Goal: Task Accomplishment & Management: Use online tool/utility

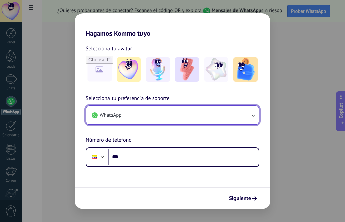
click at [253, 114] on icon "button" at bounding box center [253, 115] width 7 height 7
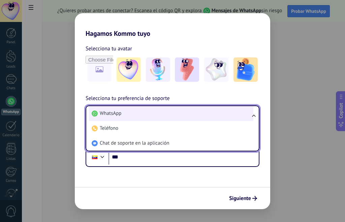
click at [199, 112] on li "WhatsApp" at bounding box center [171, 113] width 165 height 15
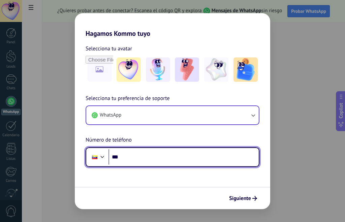
click at [164, 157] on input "***" at bounding box center [184, 157] width 150 height 16
type input "**********"
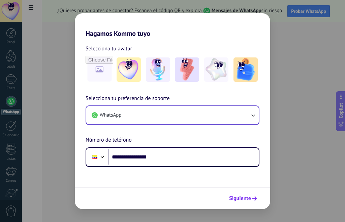
click at [249, 200] on span "Siguiente" at bounding box center [240, 198] width 22 height 5
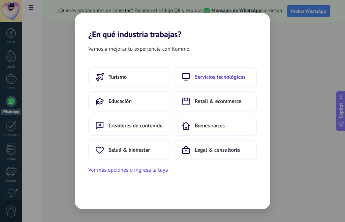
click at [220, 77] on span "Servicios tecnológicos" at bounding box center [220, 77] width 51 height 7
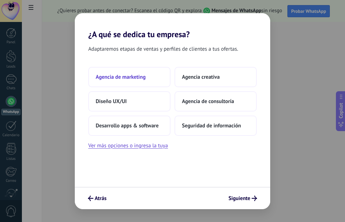
click at [134, 78] on span "Agencia de marketing" at bounding box center [121, 77] width 50 height 7
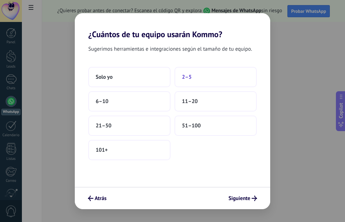
click at [187, 78] on span "2–5" at bounding box center [187, 77] width 10 height 7
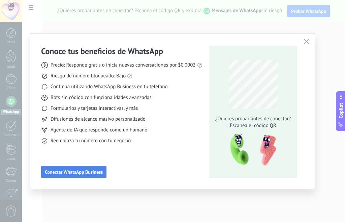
click at [85, 172] on span "Conectar WhatsApp Business" at bounding box center [74, 171] width 58 height 5
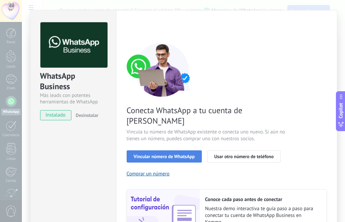
click at [175, 154] on span "Vincular número de WhatsApp" at bounding box center [164, 156] width 61 height 5
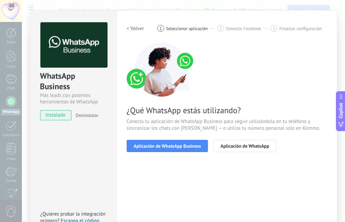
click at [175, 146] on span "Aplicación de WhatsApp Business" at bounding box center [167, 145] width 67 height 5
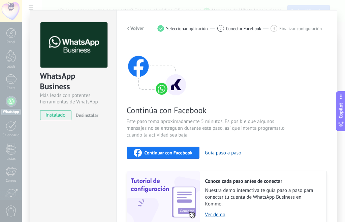
scroll to position [58, 0]
